Goal: Transaction & Acquisition: Purchase product/service

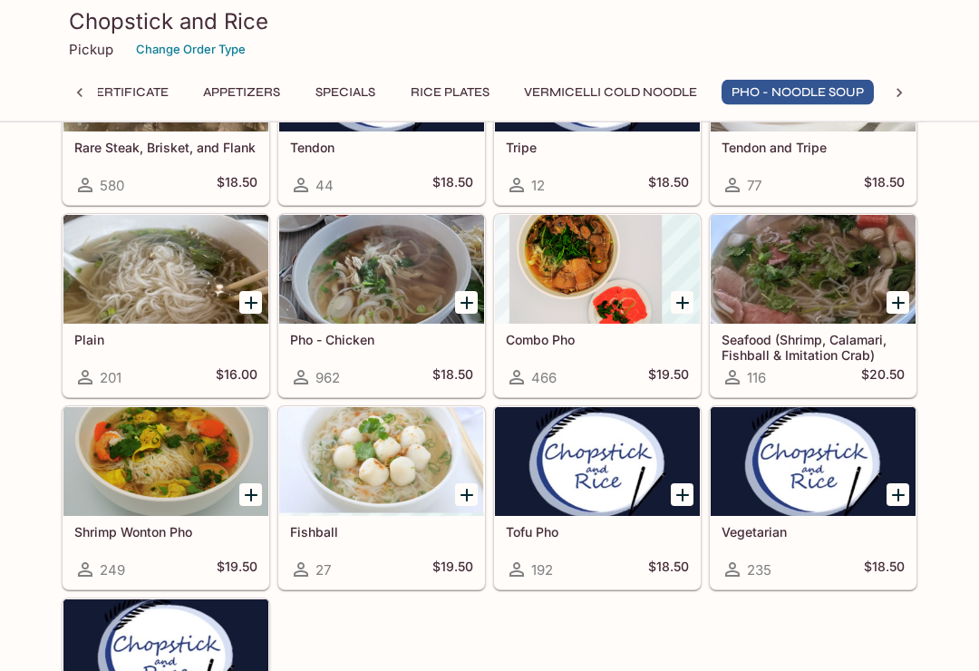
scroll to position [2427, 0]
click at [899, 516] on div at bounding box center [813, 461] width 205 height 109
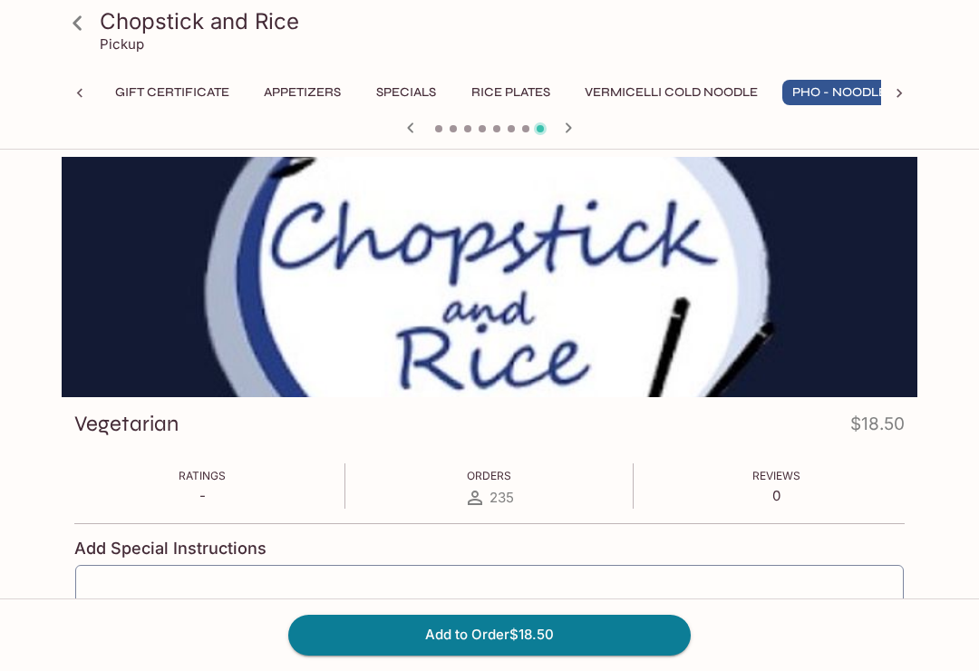
scroll to position [0, 61]
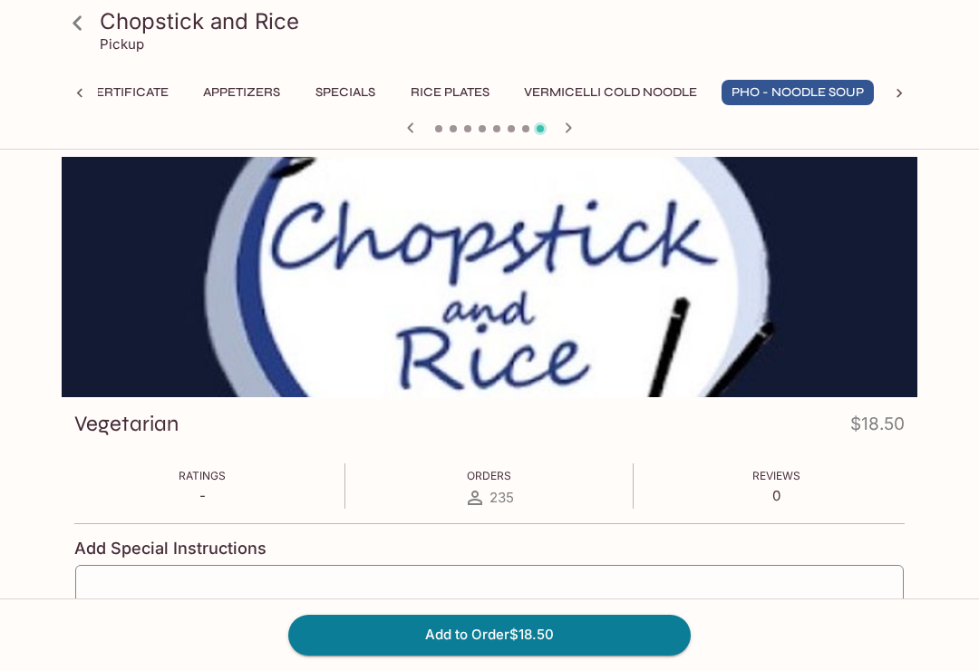
click at [75, 24] on icon at bounding box center [77, 22] width 9 height 15
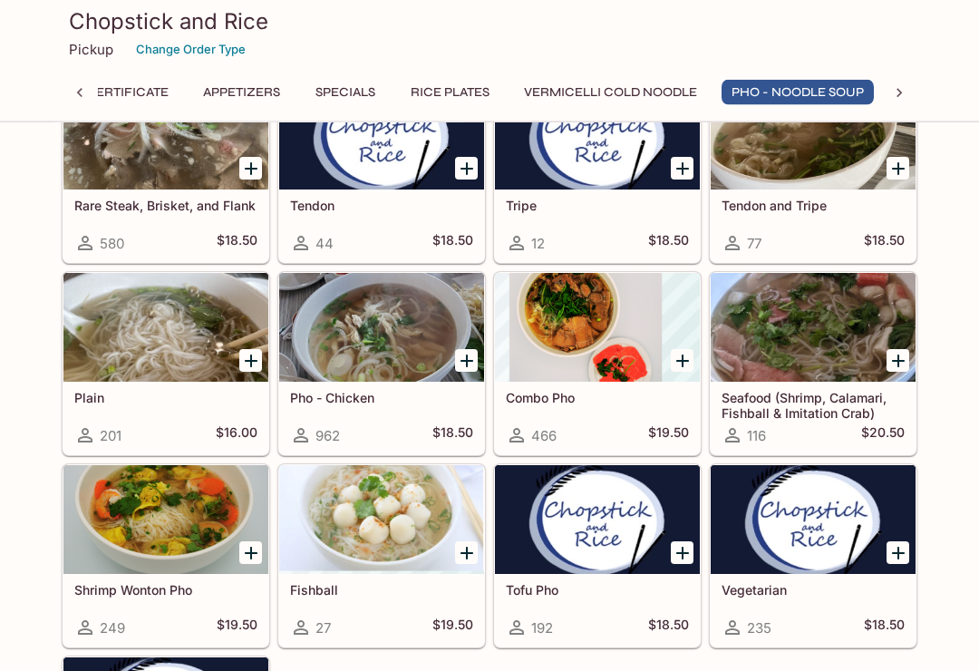
scroll to position [2369, 0]
click at [570, 328] on div at bounding box center [597, 327] width 205 height 109
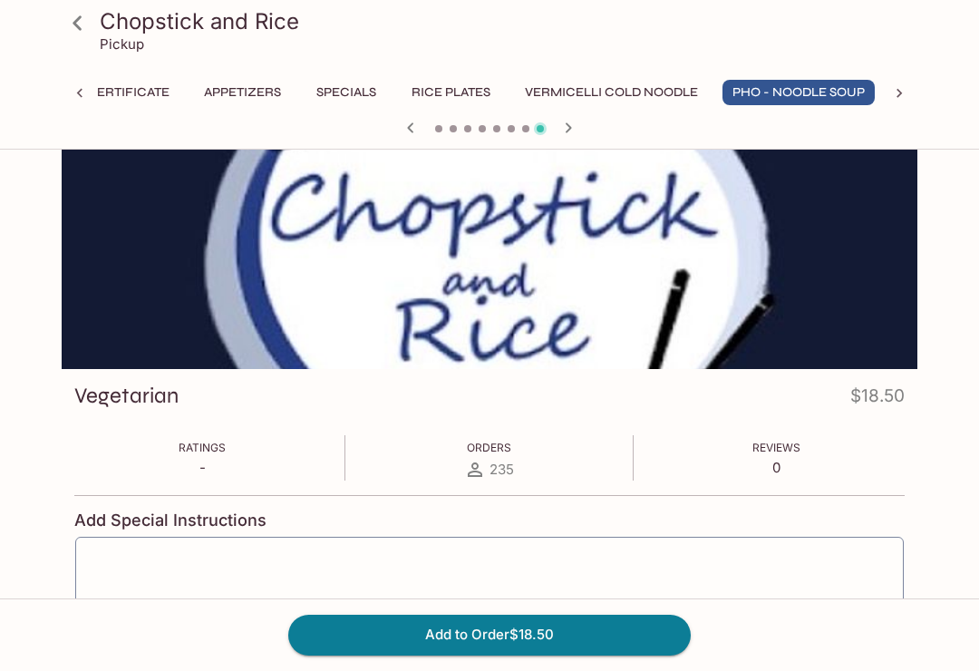
scroll to position [0, 61]
